Goal: Information Seeking & Learning: Learn about a topic

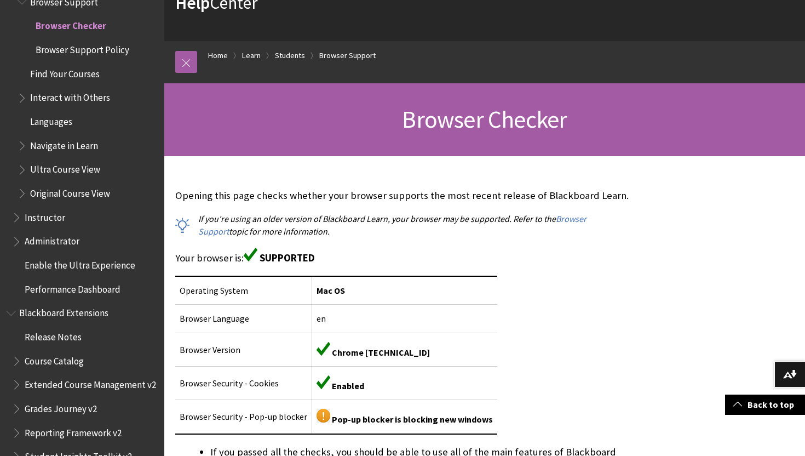
scroll to position [212, 0]
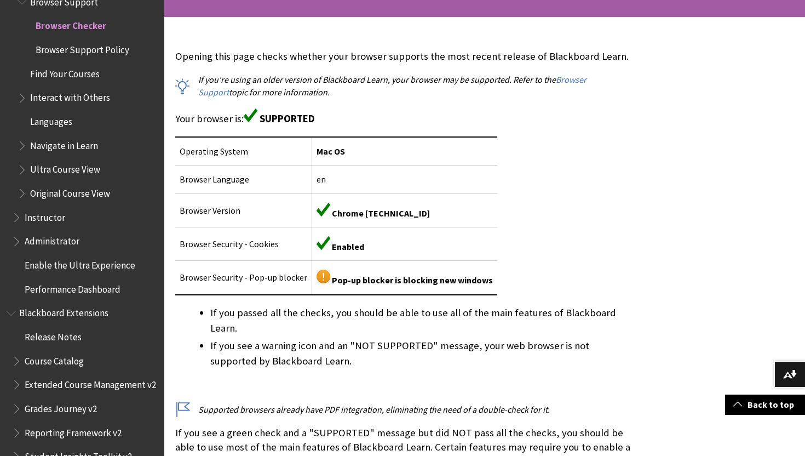
click at [74, 74] on span "Find Your Courses" at bounding box center [65, 72] width 70 height 15
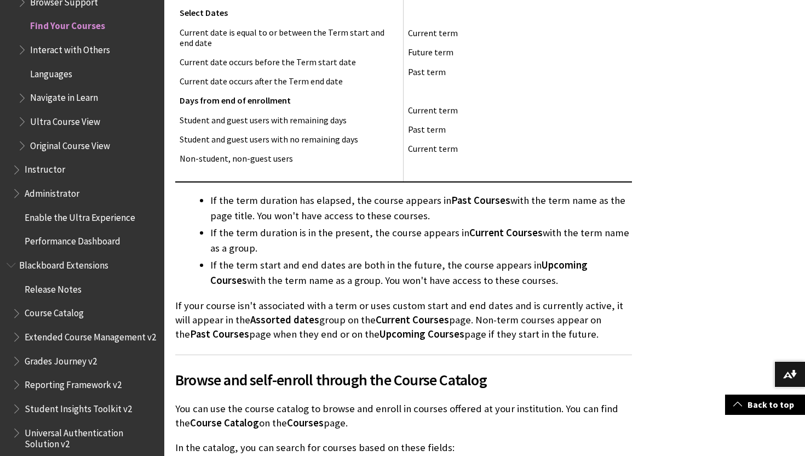
scroll to position [1522, 0]
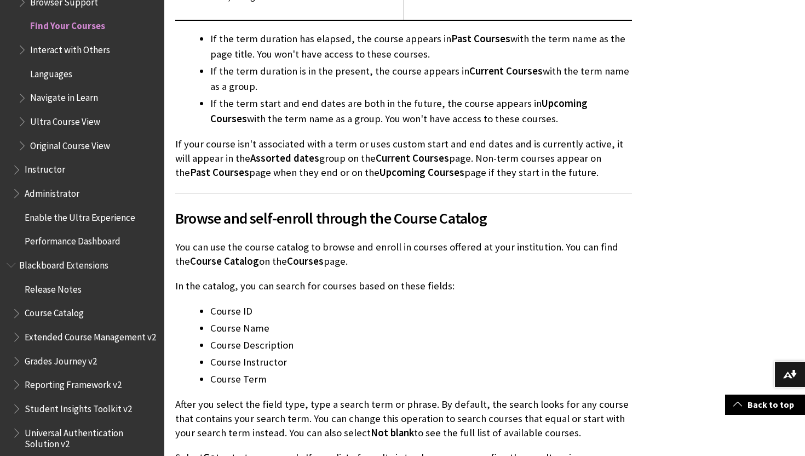
click at [85, 54] on span "Interact with Others" at bounding box center [70, 48] width 80 height 15
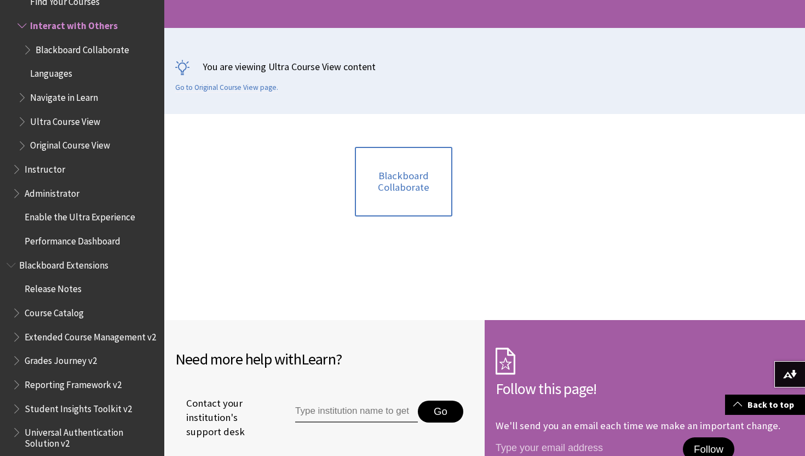
scroll to position [240, 0]
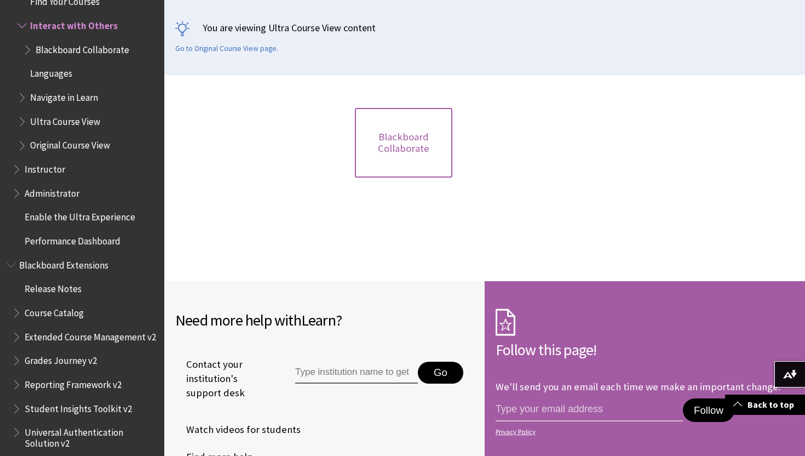
click at [372, 149] on link "Blackboard Collaborate" at bounding box center [404, 143] width 98 height 70
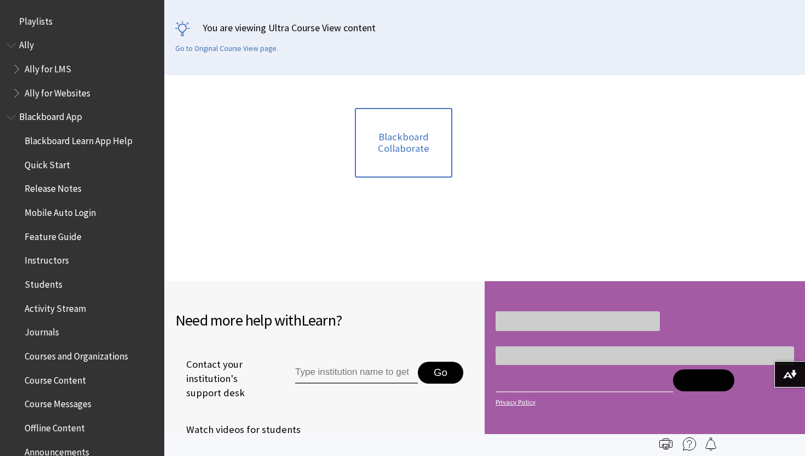
scroll to position [1198, 0]
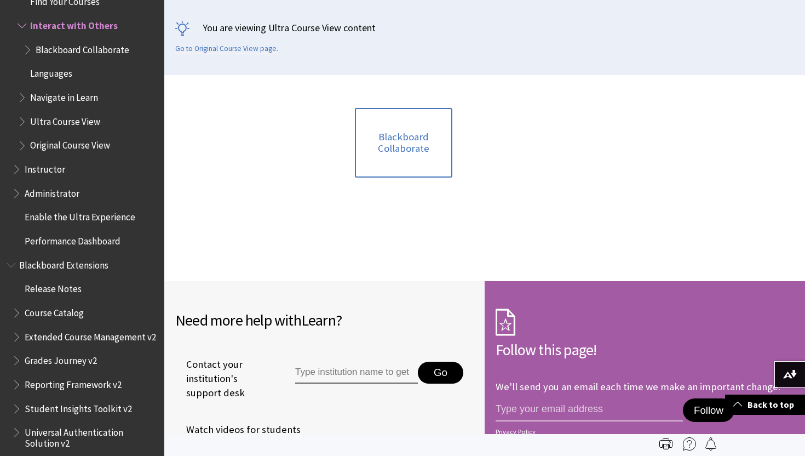
click at [47, 168] on span "Instructor" at bounding box center [45, 167] width 41 height 15
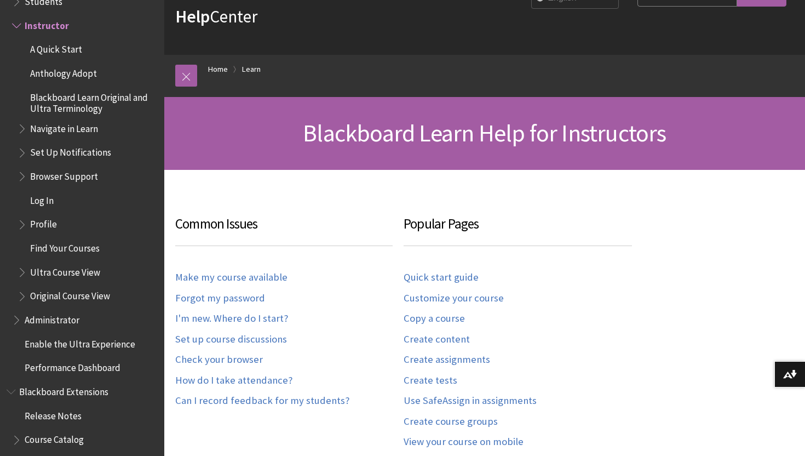
scroll to position [139, 0]
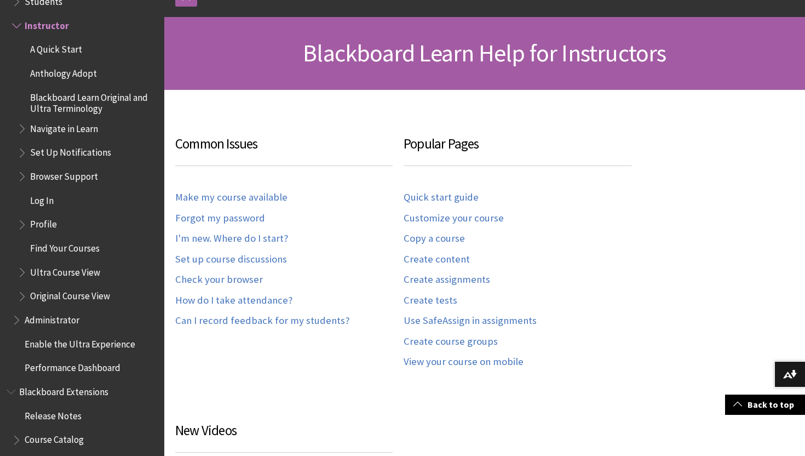
click at [194, 195] on link "Make my course available" at bounding box center [231, 197] width 112 height 13
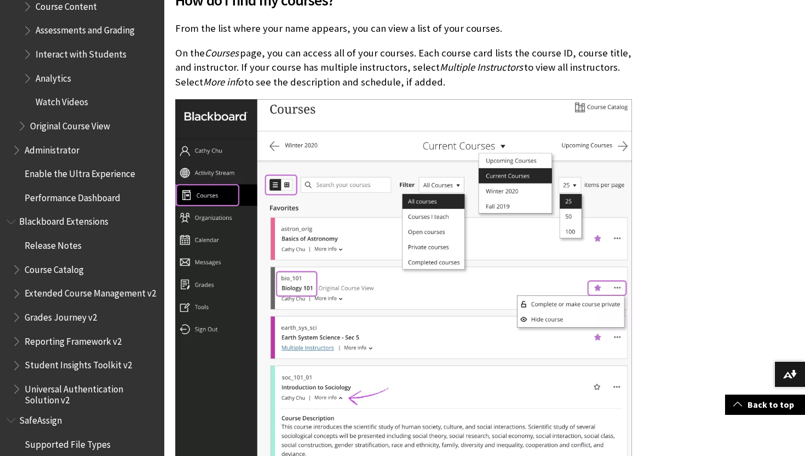
scroll to position [1647, 0]
